Goal: Understand process/instructions: Learn how to perform a task or action

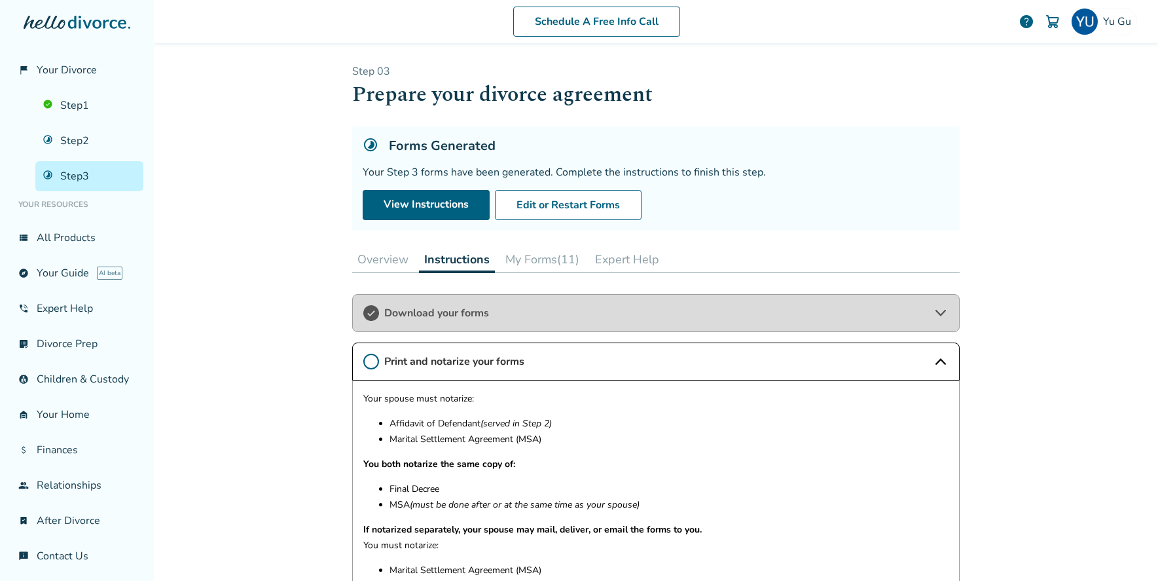
scroll to position [257, 0]
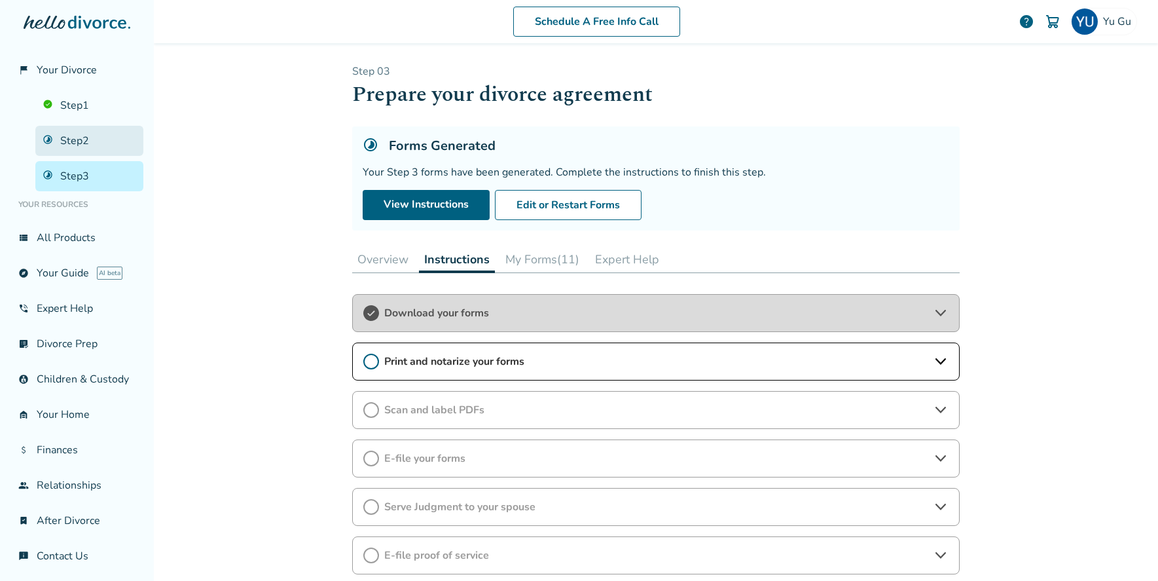
click at [107, 150] on link "Step 2" at bounding box center [89, 141] width 108 height 30
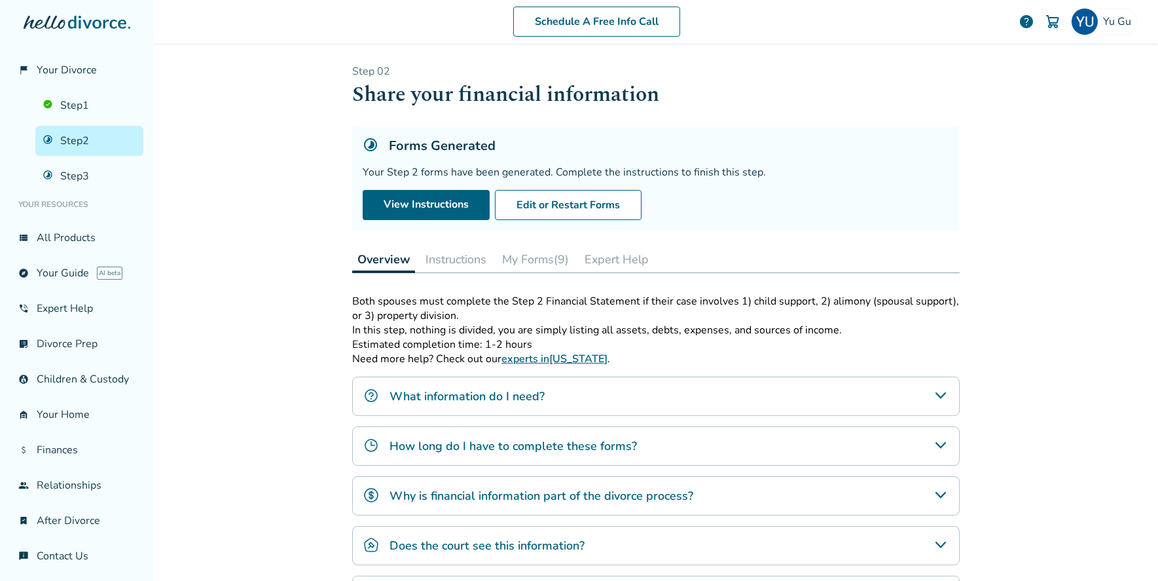
click at [424, 248] on button "Instructions" at bounding box center [455, 259] width 71 height 26
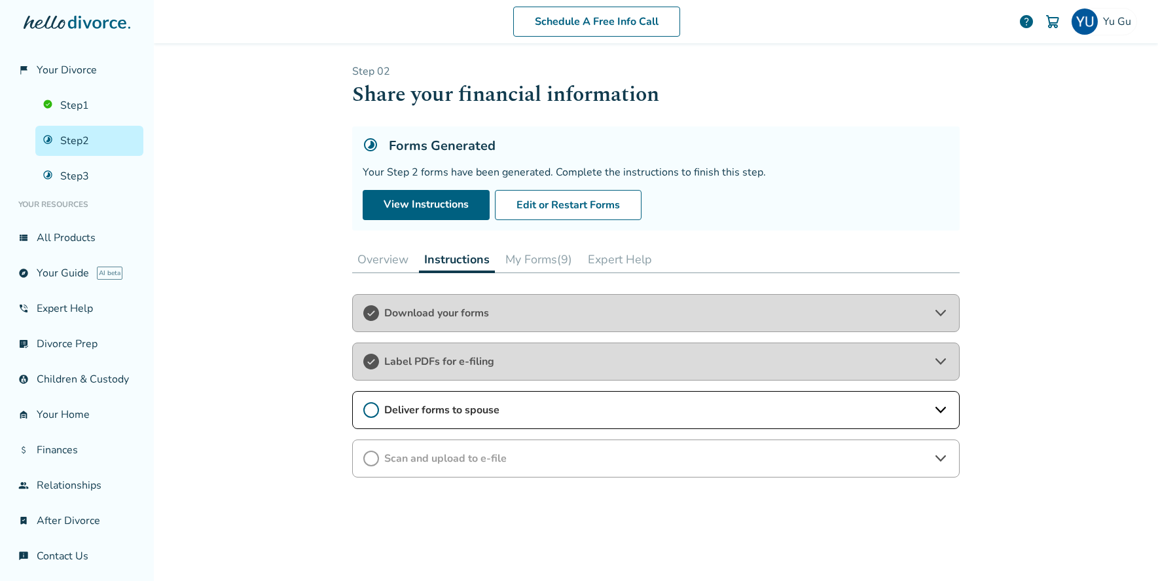
click at [475, 366] on span "Label PDFs for e-filing" at bounding box center [655, 361] width 543 height 14
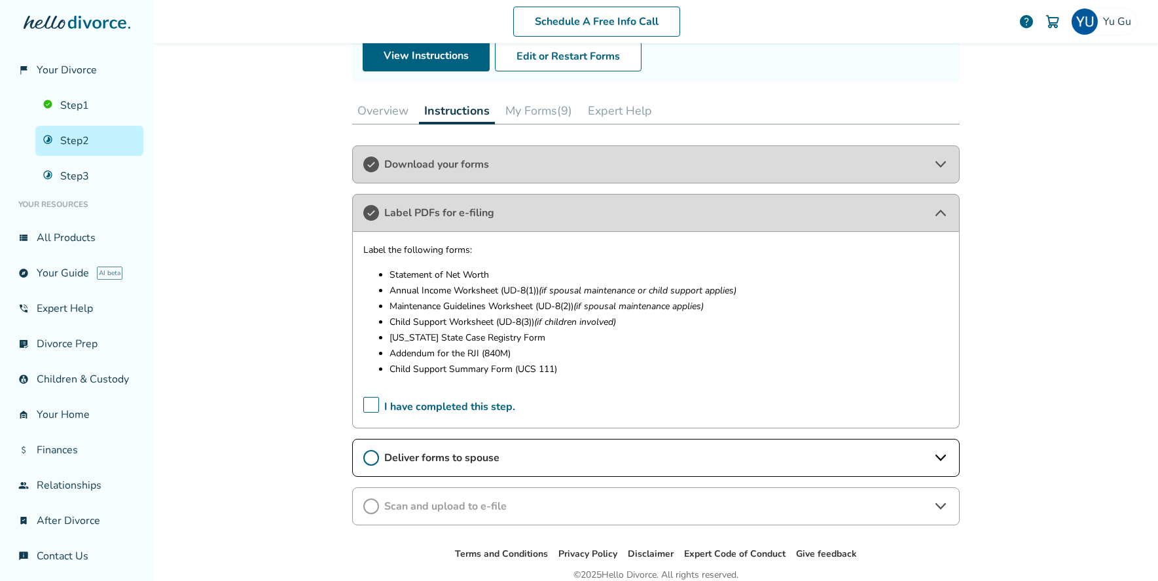
scroll to position [154, 0]
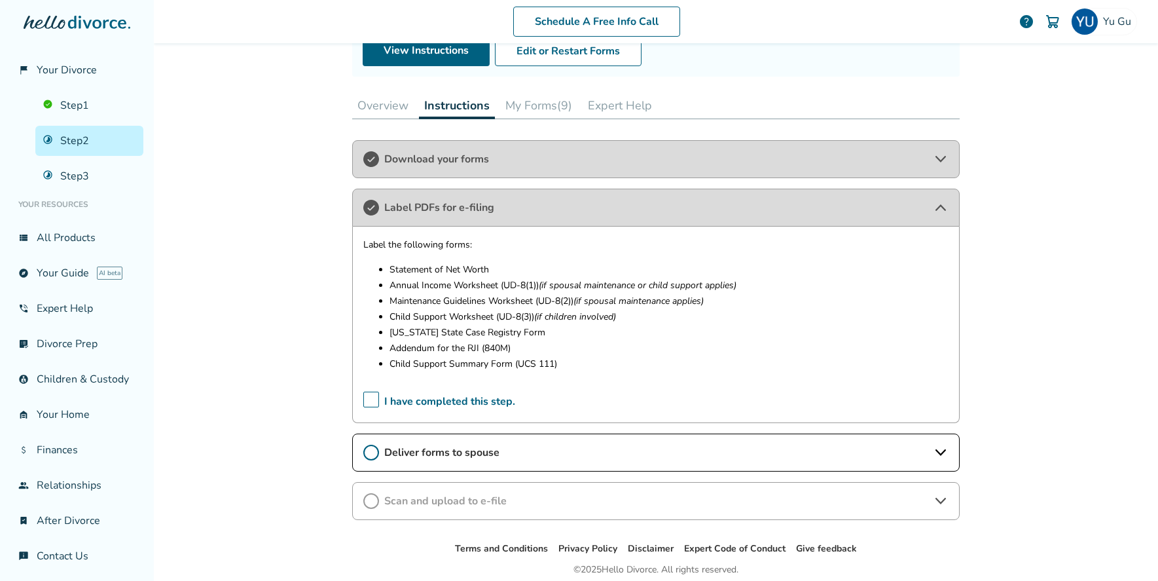
click at [503, 456] on span "Deliver forms to spouse" at bounding box center [655, 452] width 543 height 14
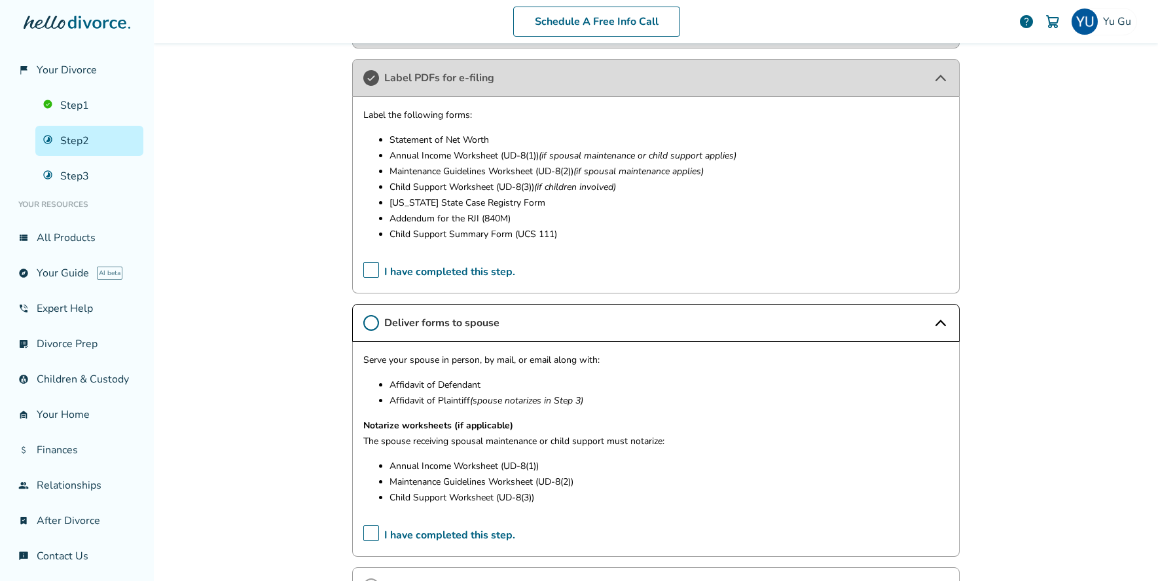
scroll to position [285, 0]
drag, startPoint x: 367, startPoint y: 443, endPoint x: 569, endPoint y: 452, distance: 201.8
click at [569, 452] on div "Serve your spouse in person, by mail, or email along with: Affidavit of Defenda…" at bounding box center [655, 432] width 585 height 162
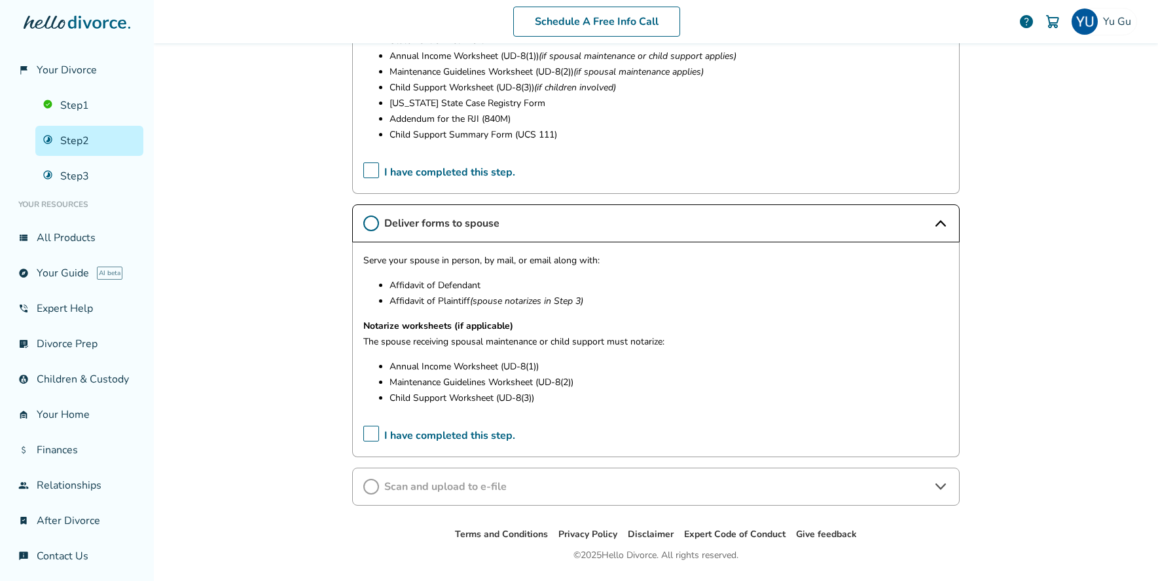
scroll to position [420, 0]
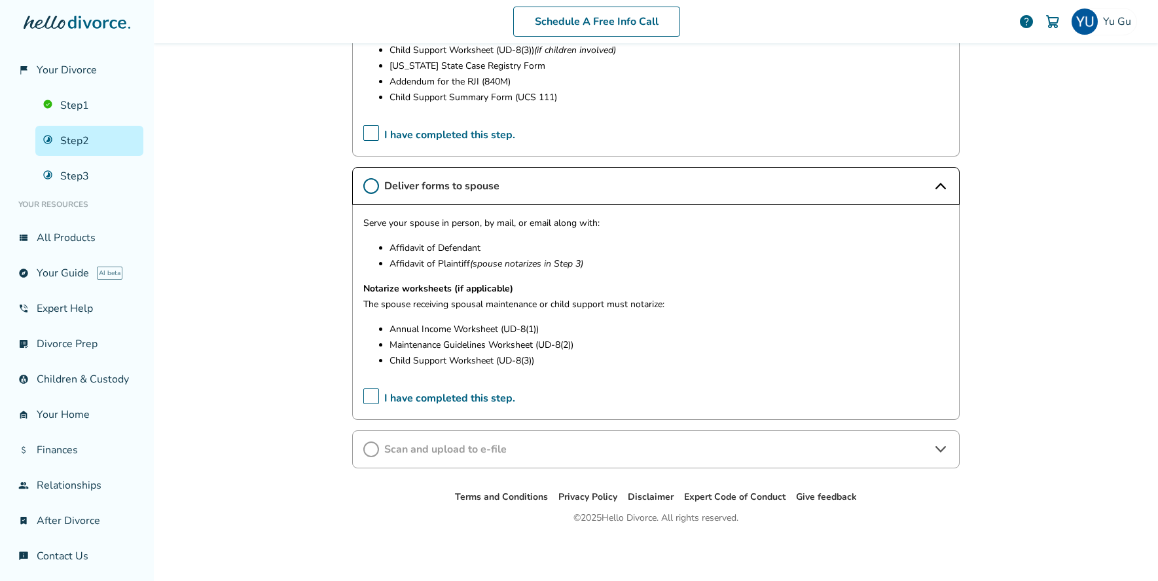
click at [574, 449] on span "Scan and upload to e-file" at bounding box center [655, 449] width 543 height 14
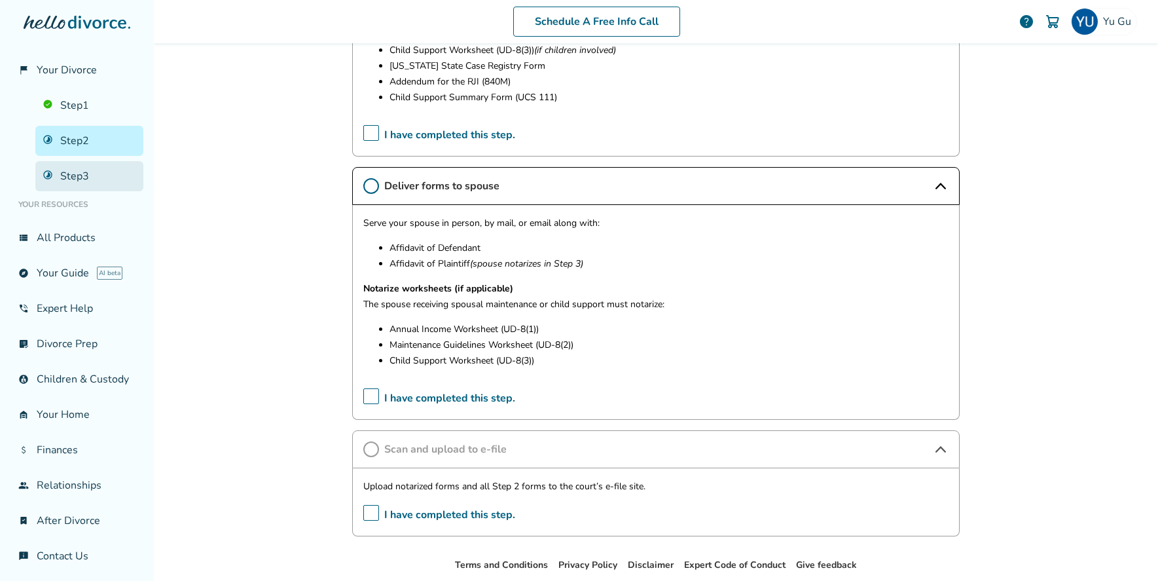
click at [94, 179] on link "Step 3" at bounding box center [89, 176] width 108 height 30
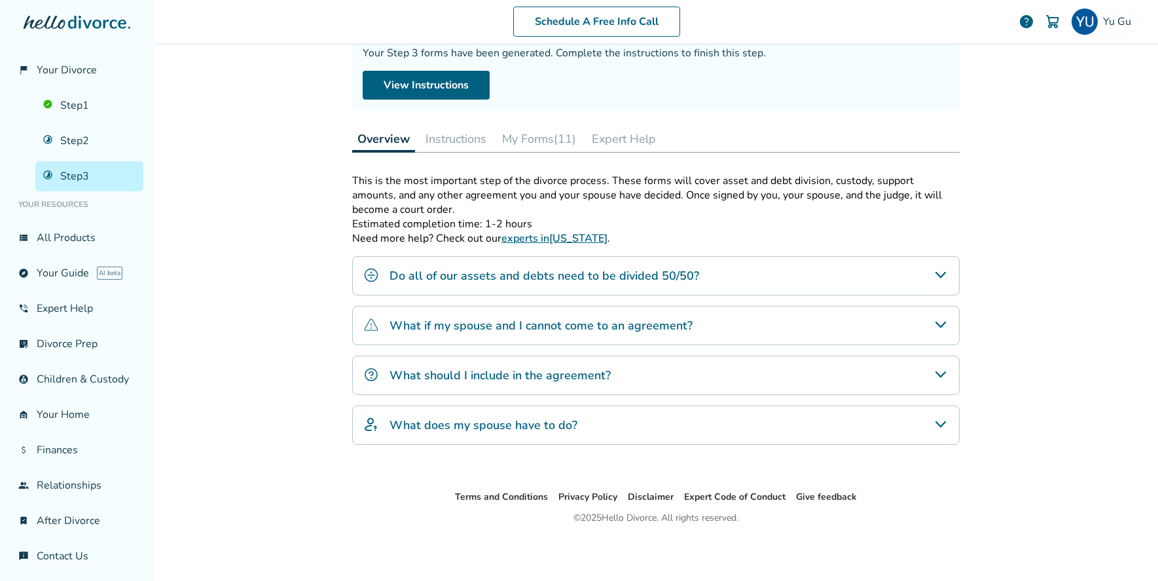
scroll to position [64, 0]
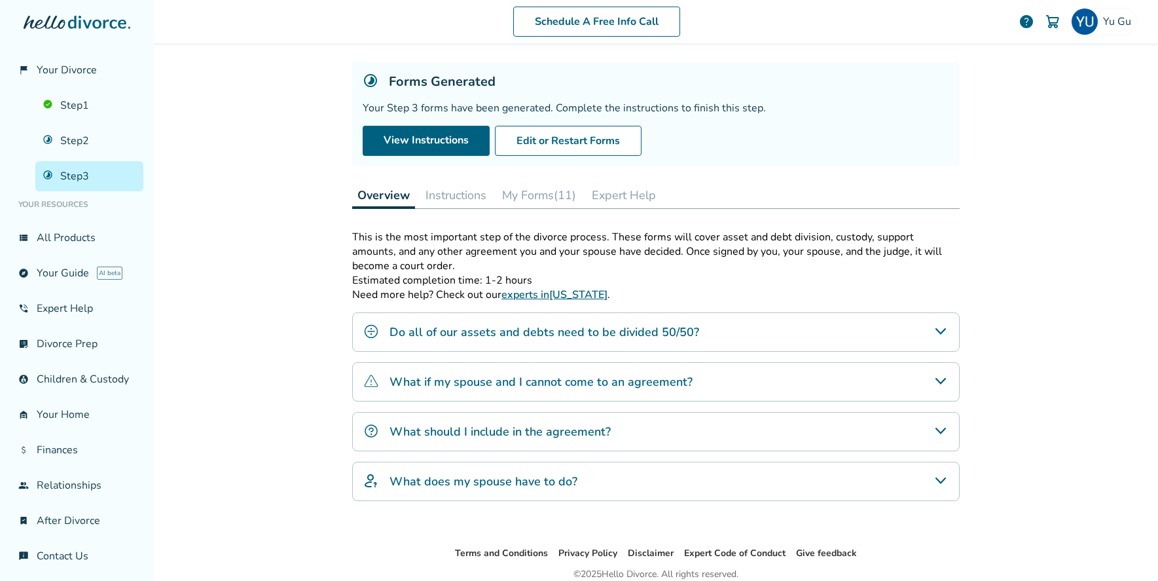
click at [476, 198] on button "Instructions" at bounding box center [455, 195] width 71 height 26
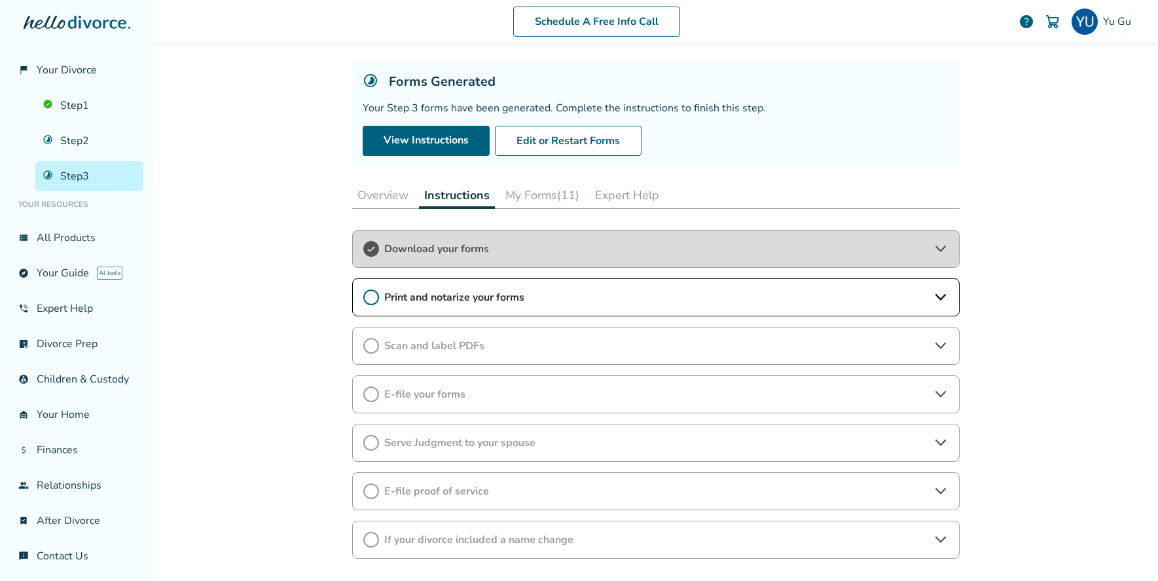
click at [537, 300] on span "Print and notarize your forms" at bounding box center [655, 297] width 543 height 14
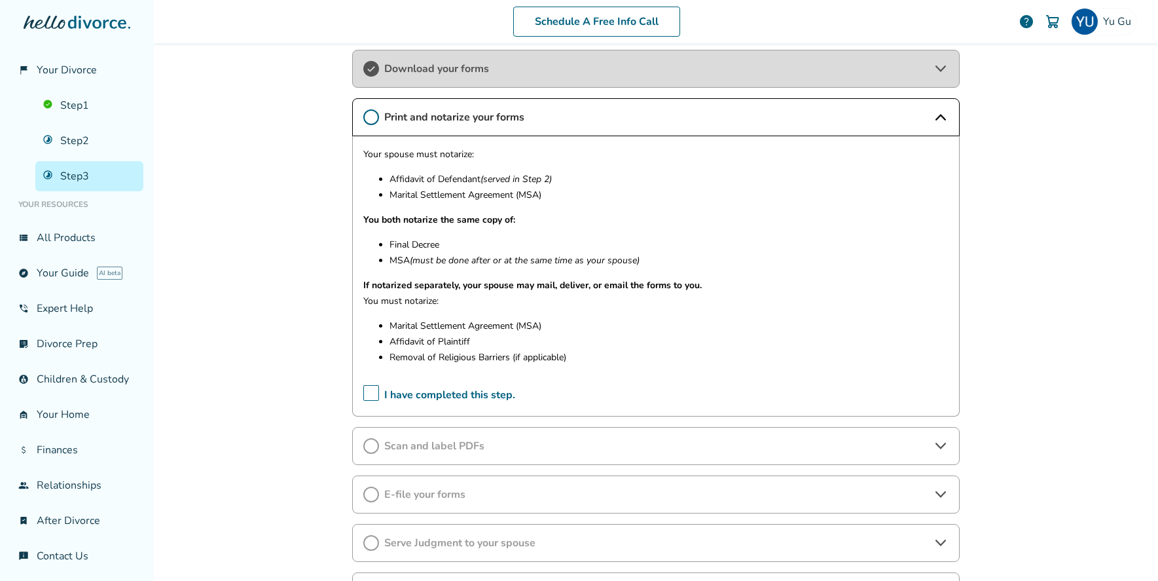
scroll to position [246, 0]
click at [445, 443] on span "Scan and label PDFs" at bounding box center [655, 444] width 543 height 14
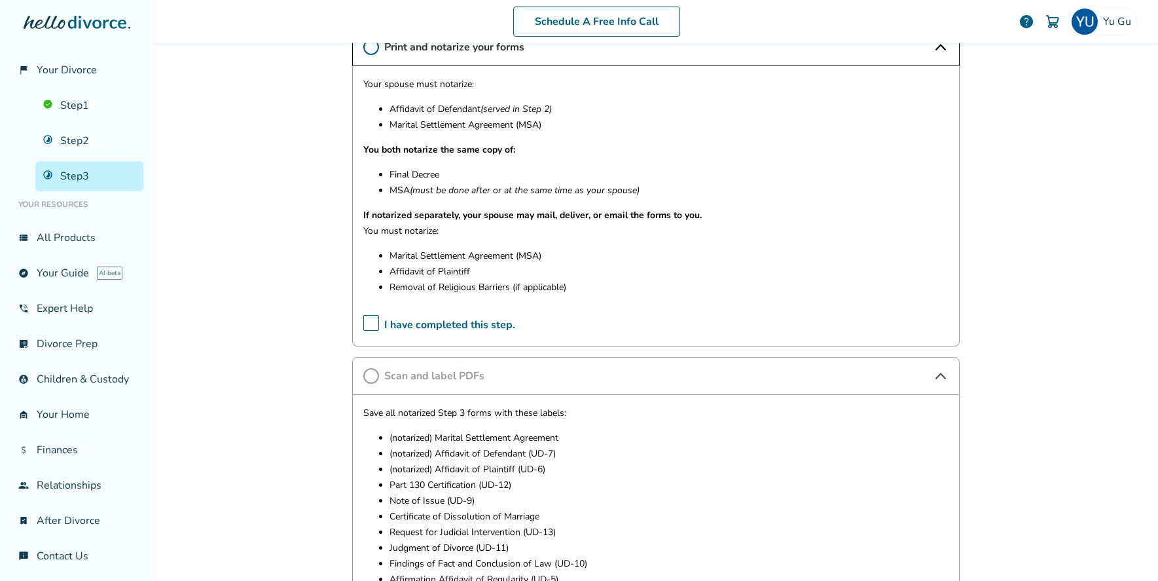
scroll to position [316, 0]
drag, startPoint x: 487, startPoint y: 416, endPoint x: 600, endPoint y: 431, distance: 114.3
click at [600, 431] on div "Save all notarized Step 3 forms with these labels: (notarized) Marital Settleme…" at bounding box center [655, 573] width 585 height 338
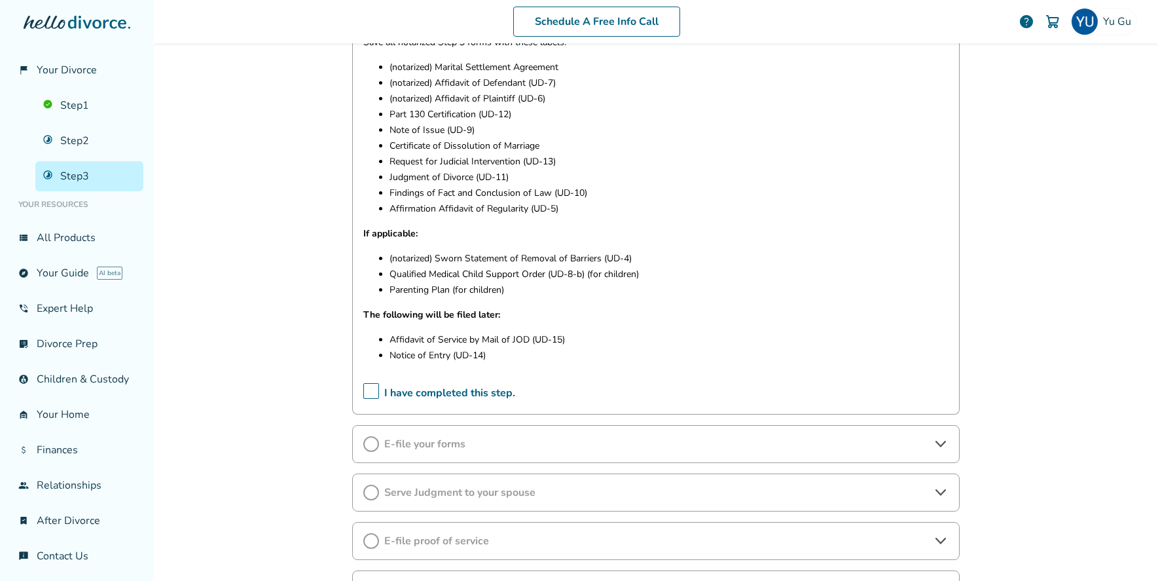
scroll to position [688, 0]
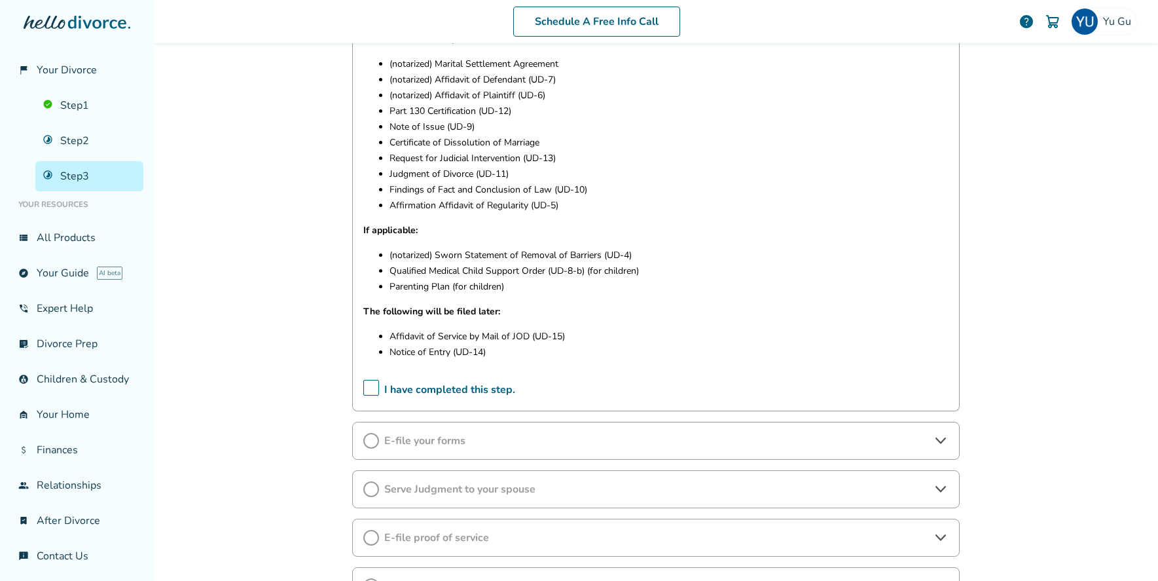
click at [591, 437] on span "E-file your forms" at bounding box center [655, 440] width 543 height 14
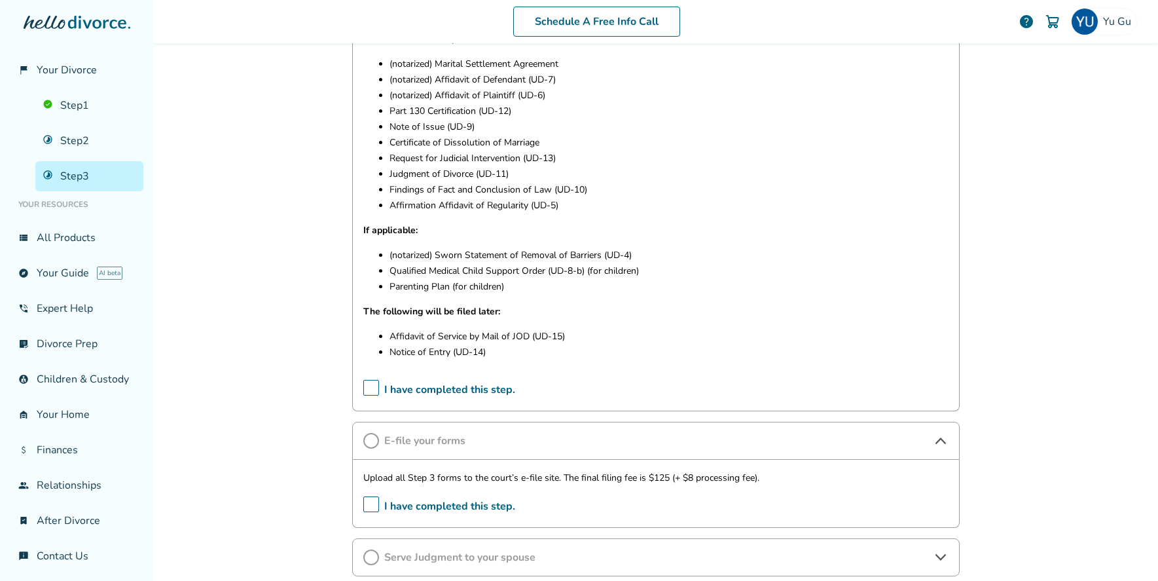
click at [591, 437] on span "E-file your forms" at bounding box center [655, 440] width 543 height 14
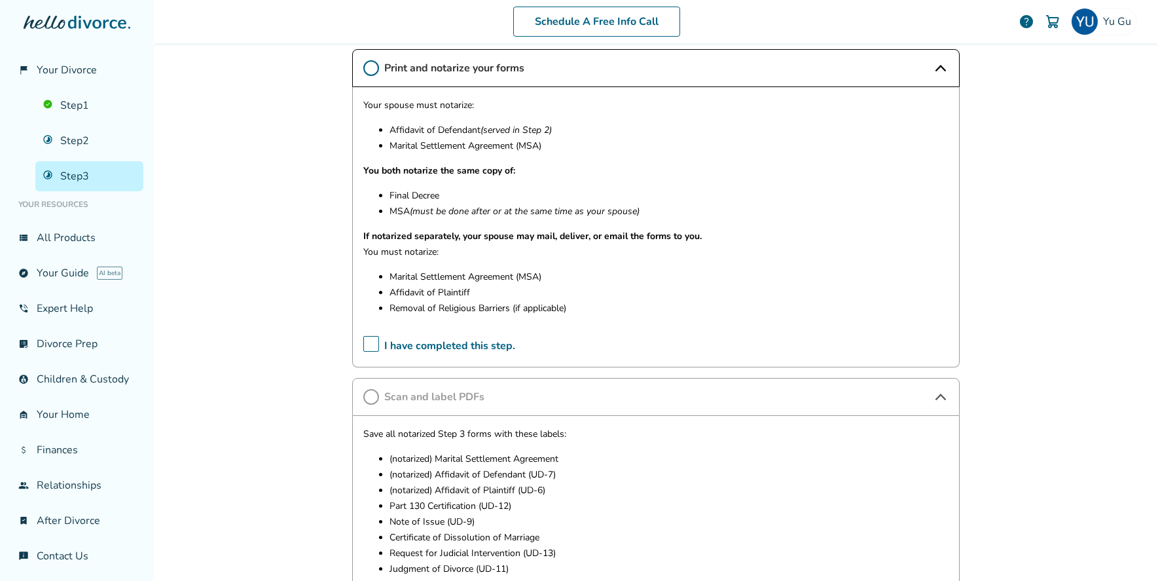
scroll to position [276, 0]
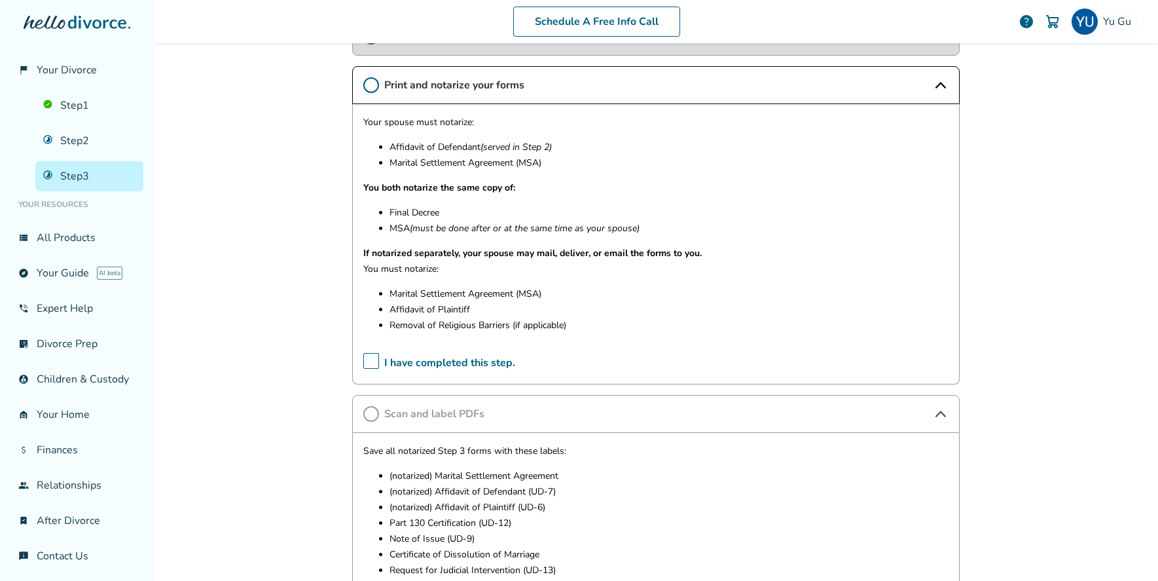
drag, startPoint x: 390, startPoint y: 144, endPoint x: 582, endPoint y: 164, distance: 192.9
click at [582, 164] on ul "Affidavit of Defendant (served in Step 2) Marital Settlement Agreement (MSA)" at bounding box center [655, 154] width 585 height 31
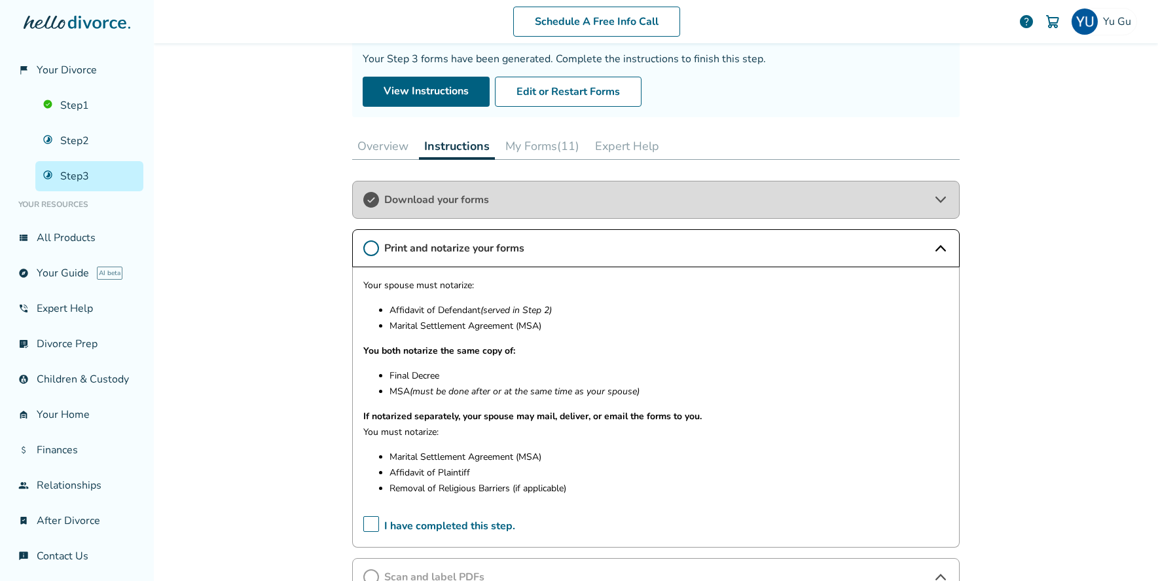
scroll to position [115, 0]
